Goal: Task Accomplishment & Management: Use online tool/utility

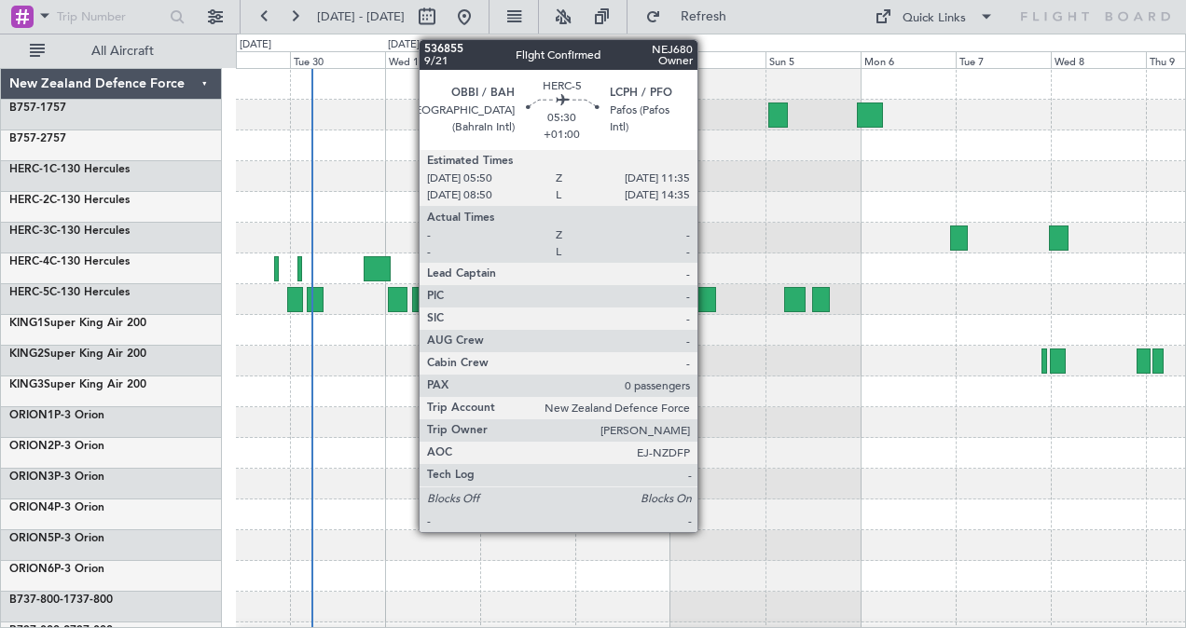
click at [707, 297] on div at bounding box center [704, 299] width 23 height 25
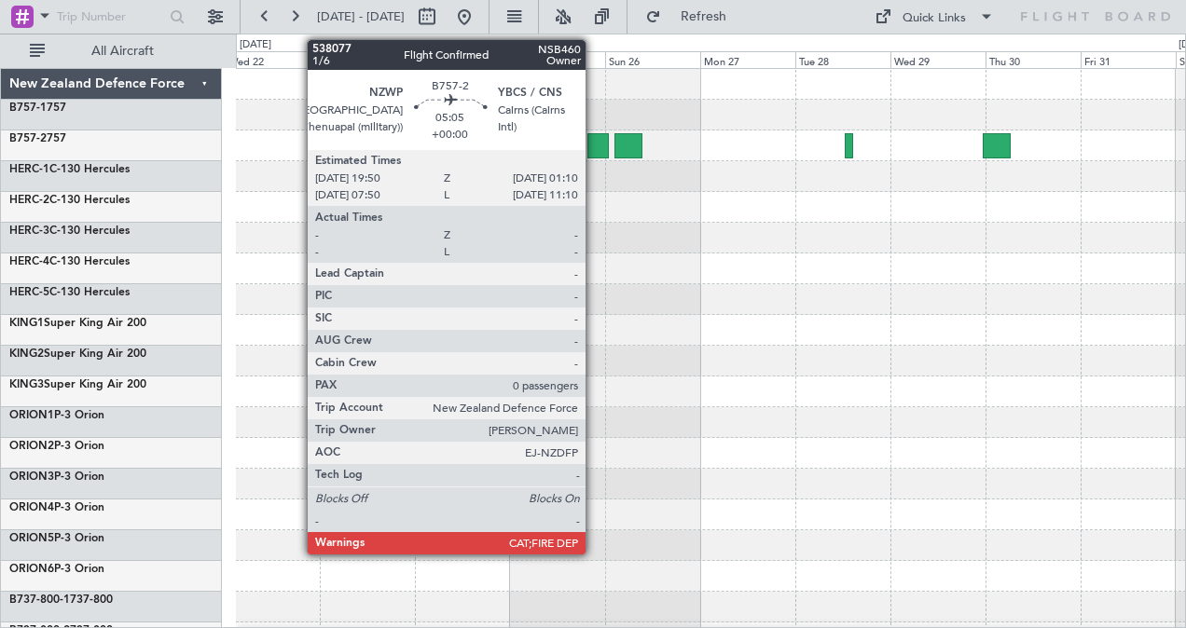
click at [595, 140] on div at bounding box center [597, 145] width 21 height 25
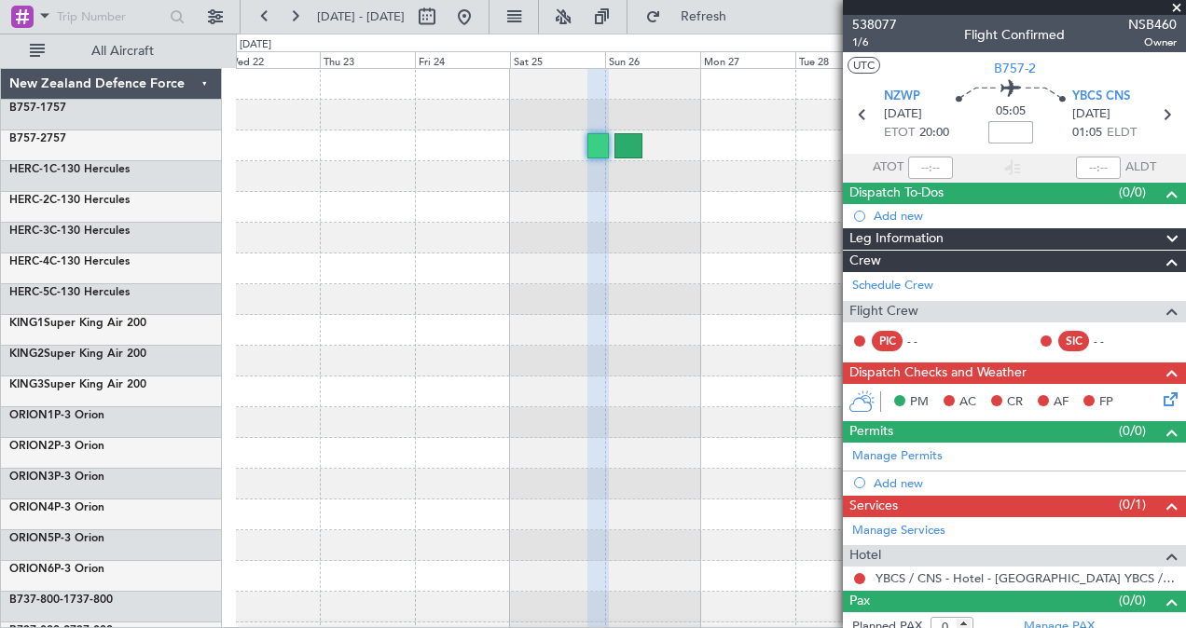
click at [998, 132] on input at bounding box center [1010, 132] width 45 height 22
type input "+00:15"
click at [1159, 116] on icon at bounding box center [1166, 115] width 24 height 24
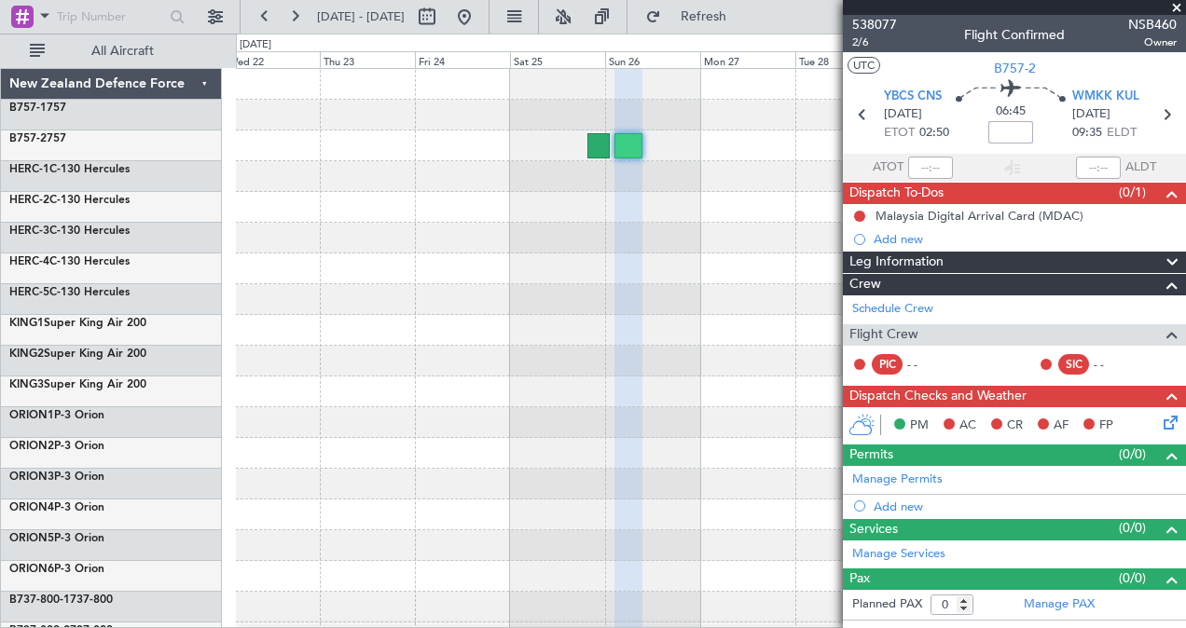
click at [1011, 132] on input at bounding box center [1010, 132] width 45 height 22
type input "+00:10"
click at [1168, 116] on icon at bounding box center [1166, 115] width 24 height 24
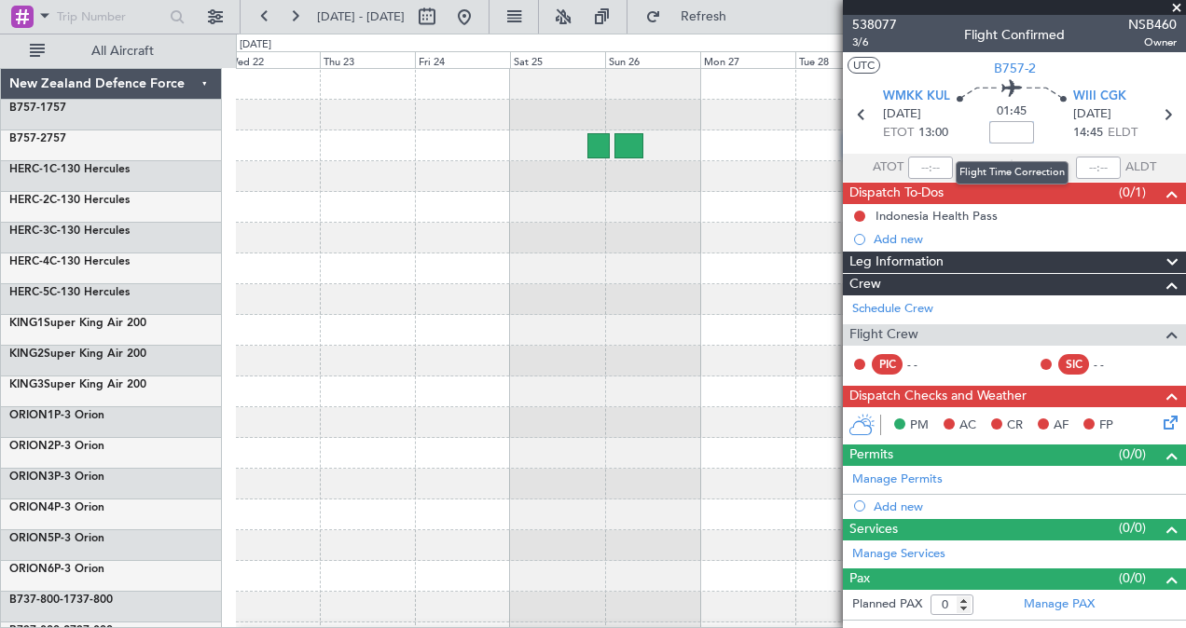
click at [1019, 135] on input at bounding box center [1011, 132] width 45 height 22
type input "+00:10"
click at [1167, 110] on icon at bounding box center [1167, 115] width 24 height 24
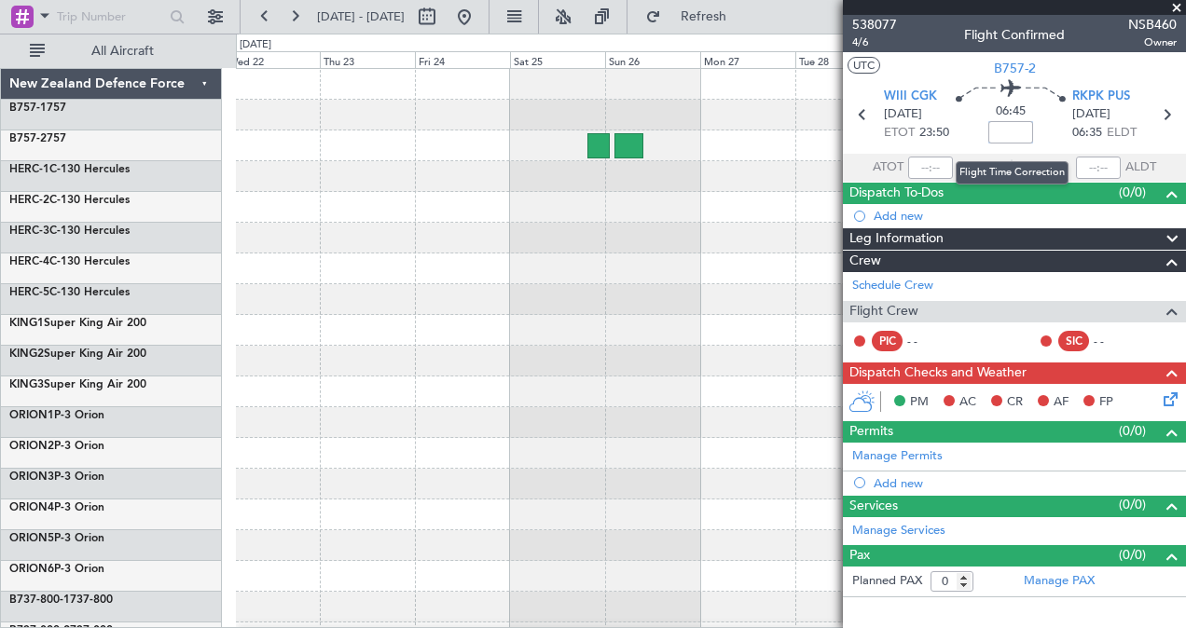
click at [1009, 132] on input at bounding box center [1010, 132] width 45 height 22
type input "-00:05"
click at [1168, 114] on icon at bounding box center [1166, 115] width 24 height 24
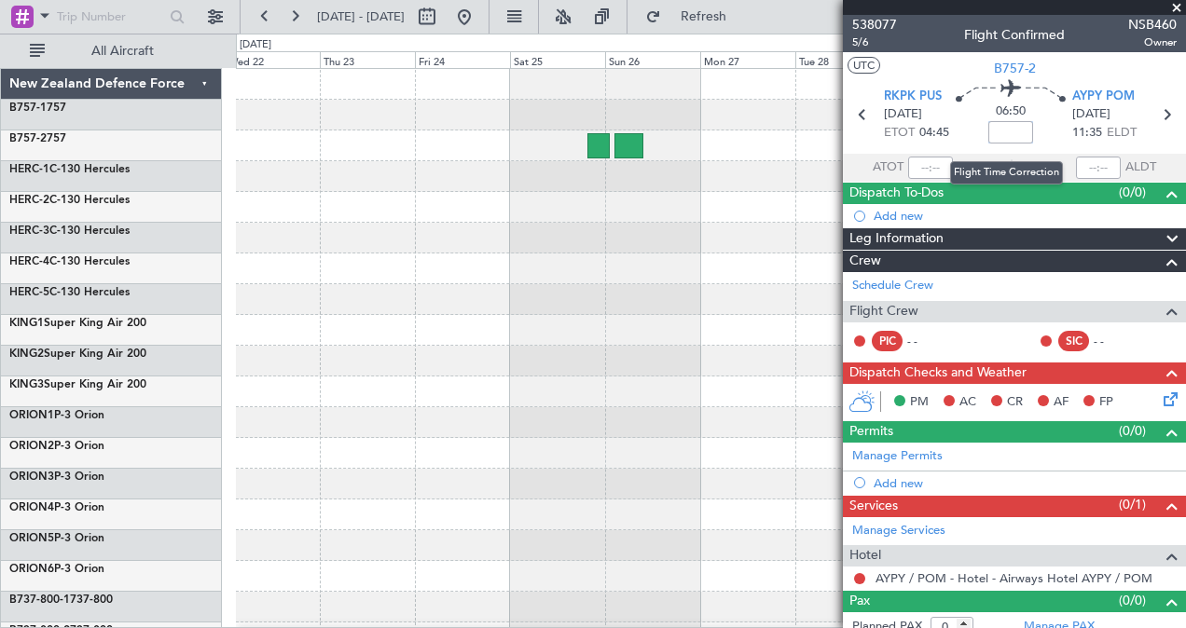
click at [1009, 132] on input at bounding box center [1010, 132] width 45 height 22
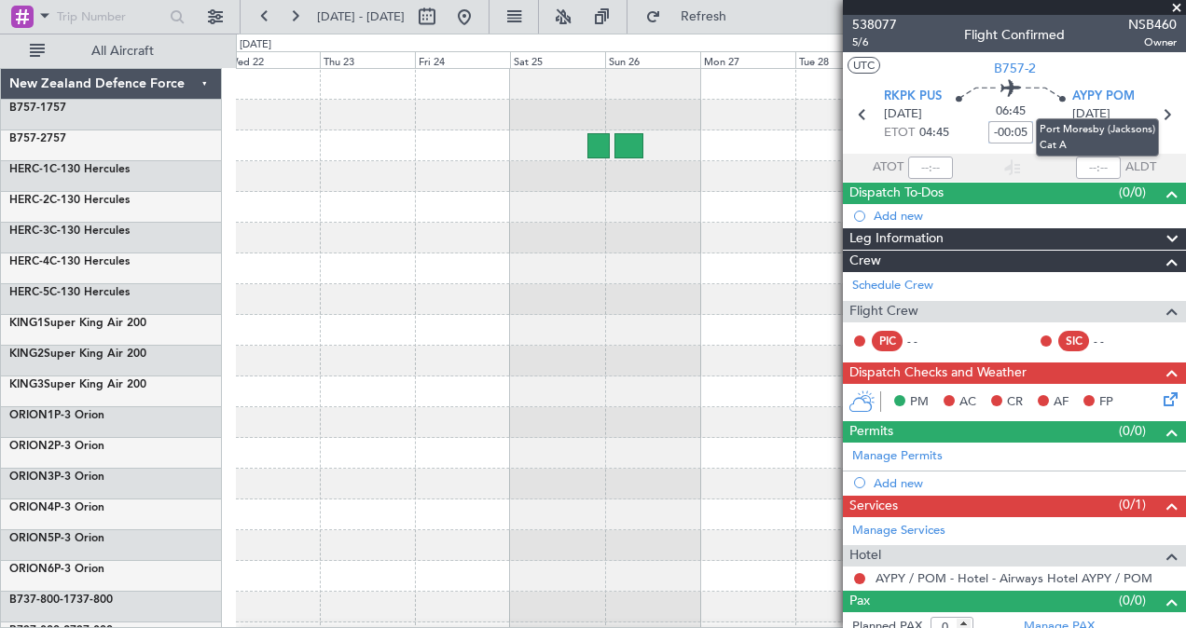
type input "-00:05"
click at [1156, 112] on mat-tooltip-component "Port Moresby (Jacksons) Cat A" at bounding box center [1097, 137] width 149 height 64
click at [1154, 110] on icon at bounding box center [1166, 115] width 24 height 24
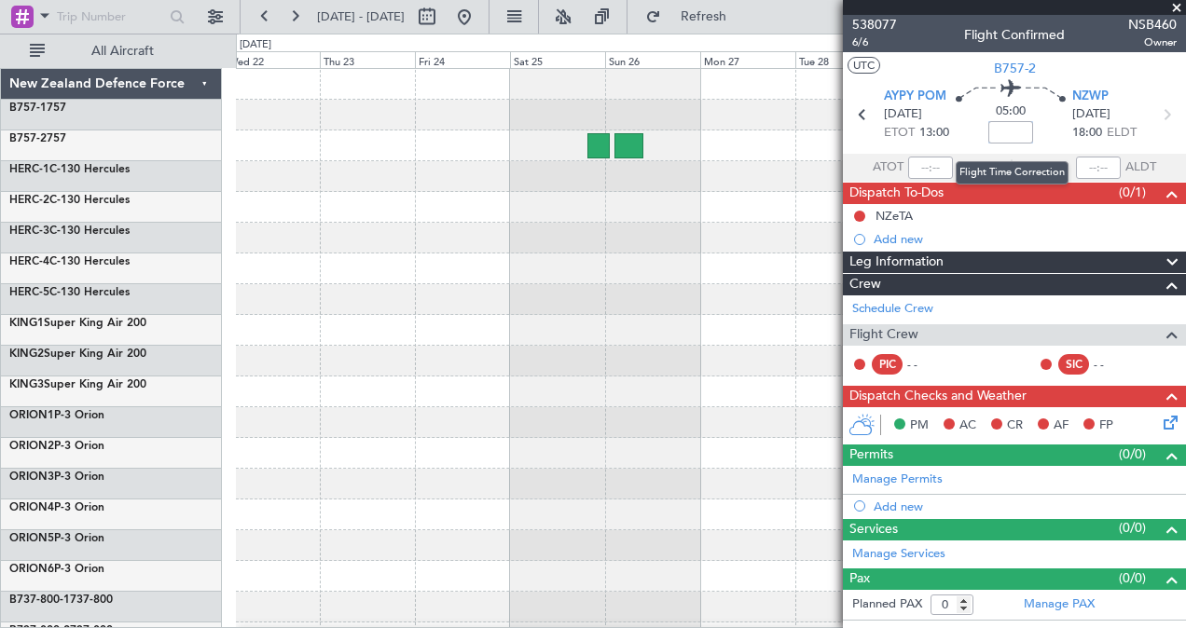
click at [1010, 129] on input at bounding box center [1010, 132] width 45 height 22
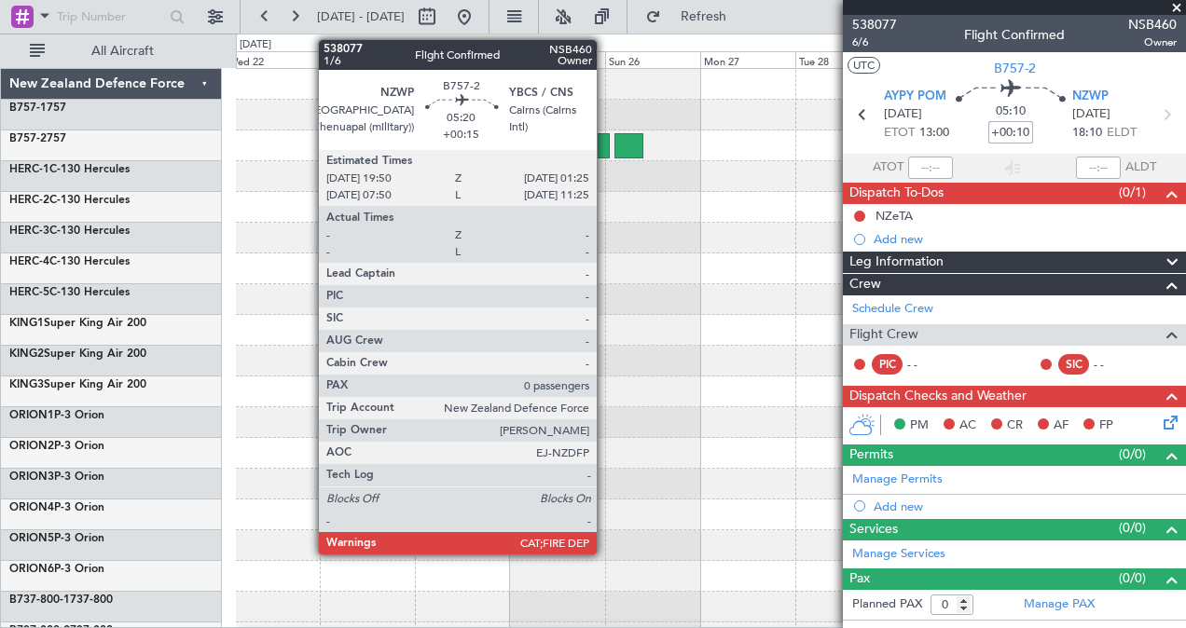
click at [606, 145] on div at bounding box center [598, 145] width 22 height 25
type input "+00:10"
